Goal: Task Accomplishment & Management: Manage account settings

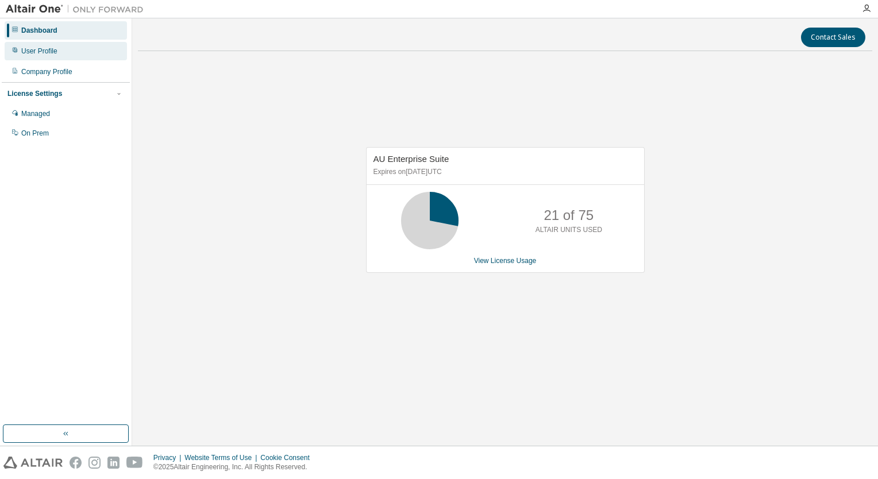
click at [76, 45] on div "User Profile" at bounding box center [66, 51] width 122 height 18
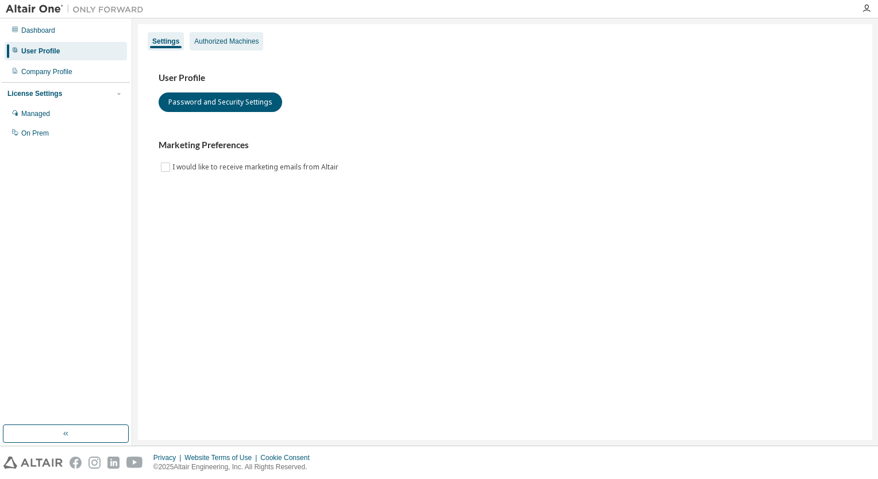
click at [210, 44] on div "Authorized Machines" at bounding box center [226, 41] width 64 height 9
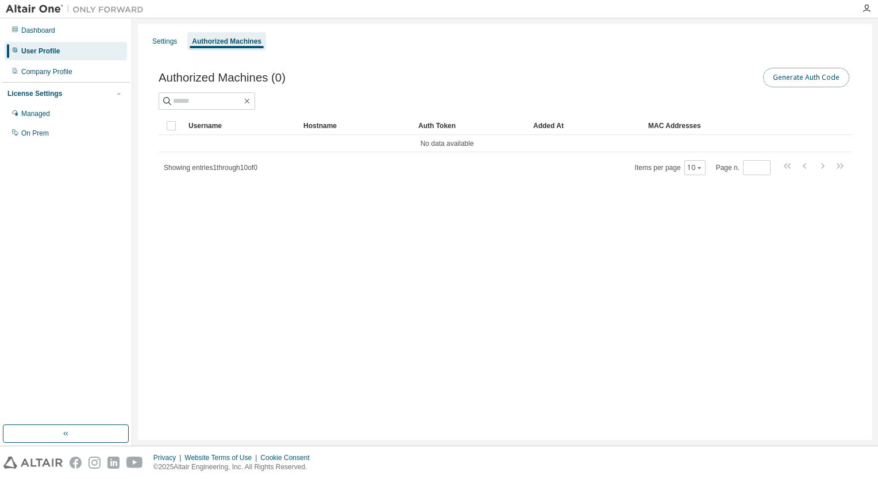
click at [783, 70] on button "Generate Auth Code" at bounding box center [806, 78] width 86 height 20
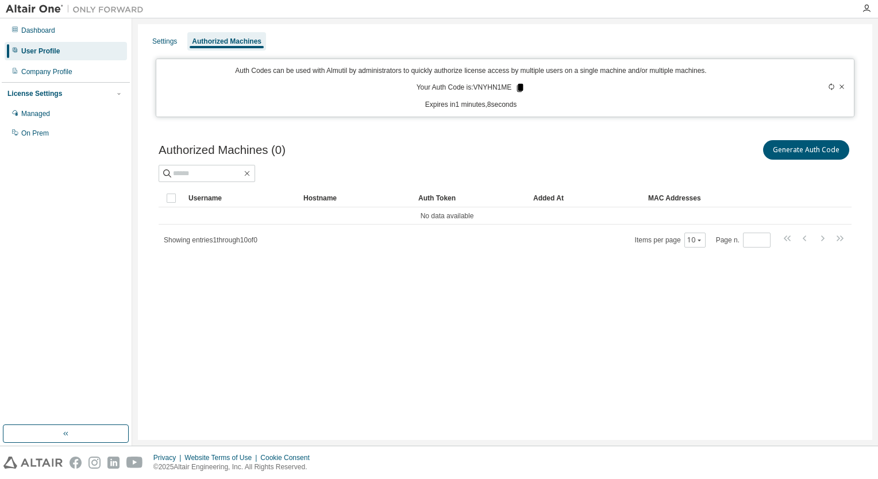
click at [522, 86] on icon at bounding box center [520, 88] width 6 height 8
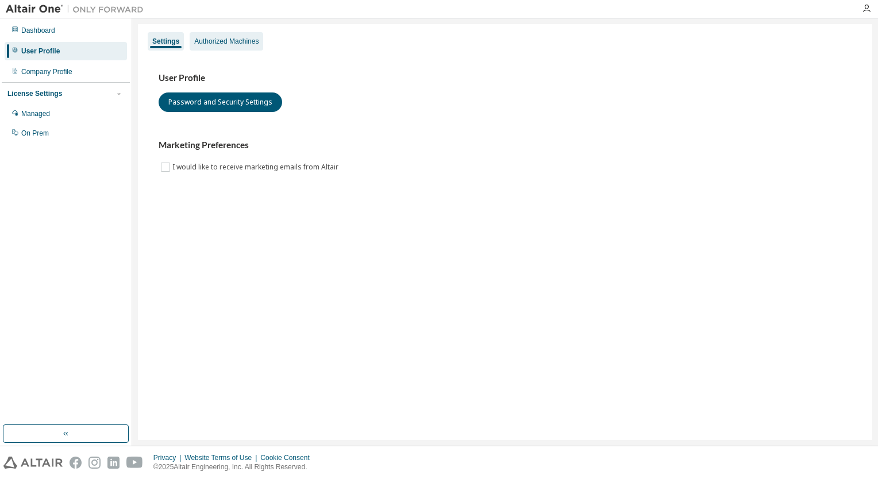
click at [235, 37] on div "Authorized Machines" at bounding box center [226, 41] width 64 height 9
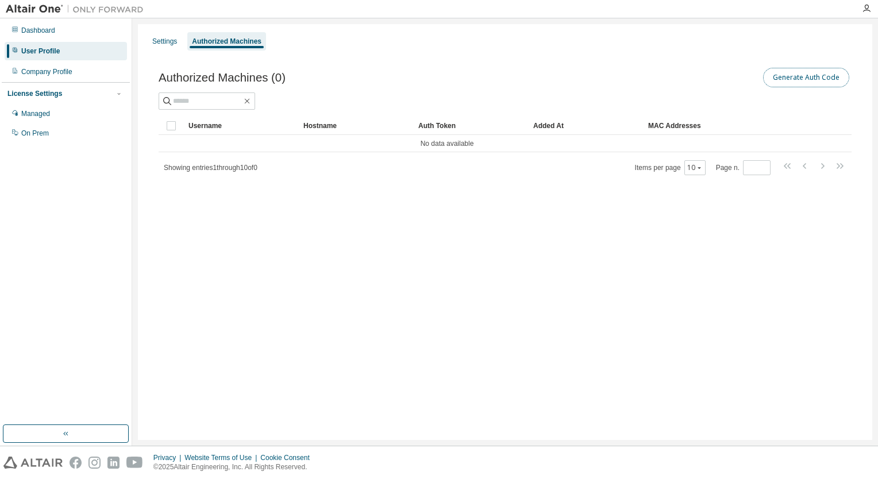
click at [816, 72] on button "Generate Auth Code" at bounding box center [806, 78] width 86 height 20
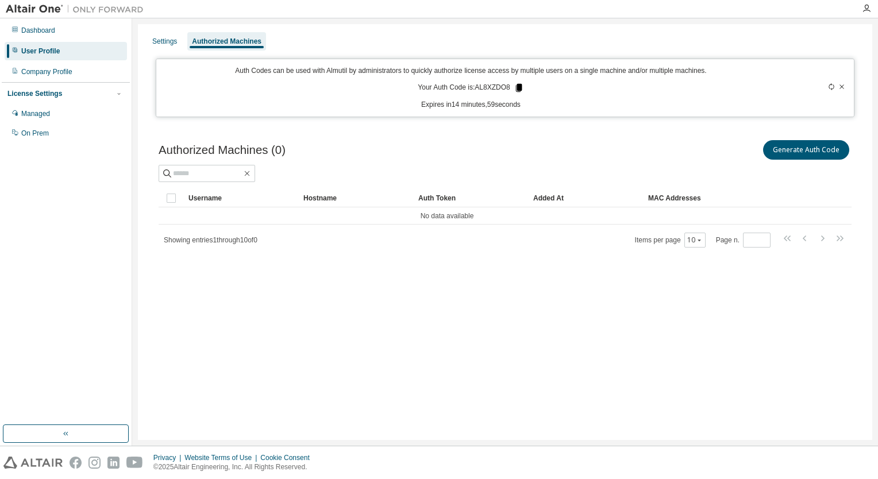
click at [522, 86] on icon at bounding box center [519, 88] width 6 height 8
click at [520, 85] on icon at bounding box center [519, 88] width 6 height 8
click at [862, 10] on div at bounding box center [866, 8] width 23 height 9
click at [867, 9] on icon "button" at bounding box center [866, 8] width 9 height 9
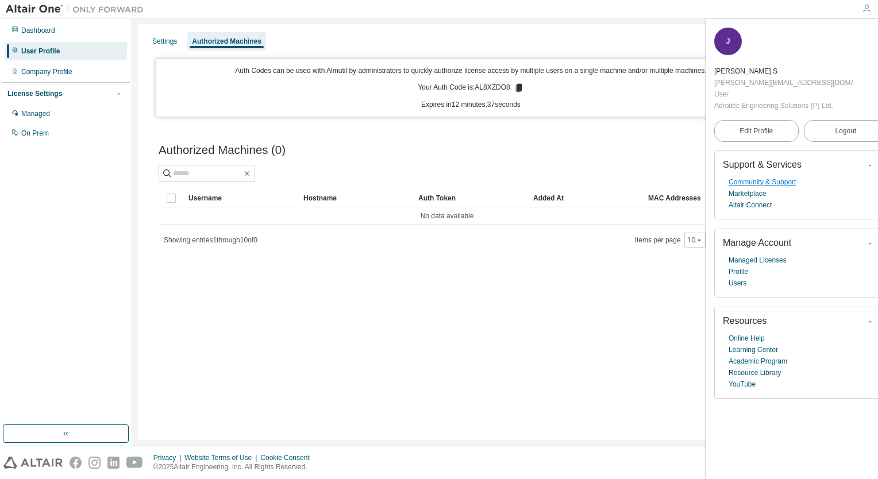
click at [751, 180] on link "Community & Support" at bounding box center [762, 181] width 67 height 11
